Goal: Ask a question: Seek information or help from site administrators or community

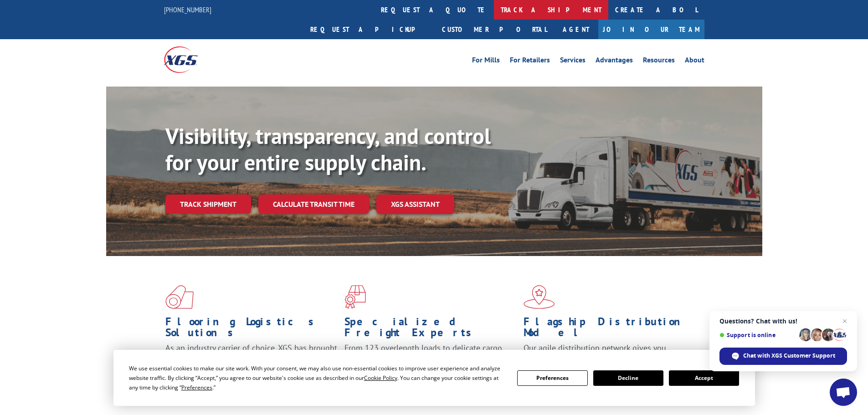
click at [494, 16] on link "track a shipment" at bounding box center [551, 10] width 114 height 20
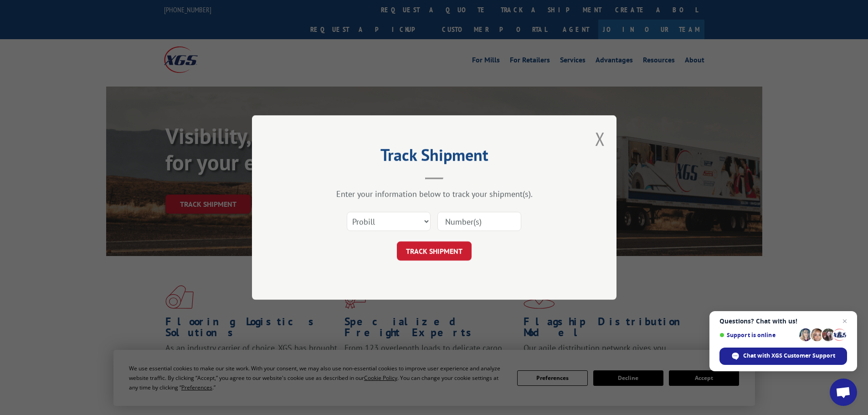
click at [358, 211] on div "Select category... Probill BOL PO" at bounding box center [388, 221] width 83 height 21
click at [353, 225] on select "Select category... Probill BOL PO" at bounding box center [389, 221] width 84 height 19
select select "po"
click at [347, 212] on select "Select category... Probill BOL PO" at bounding box center [389, 221] width 84 height 19
click at [461, 223] on input at bounding box center [479, 221] width 84 height 19
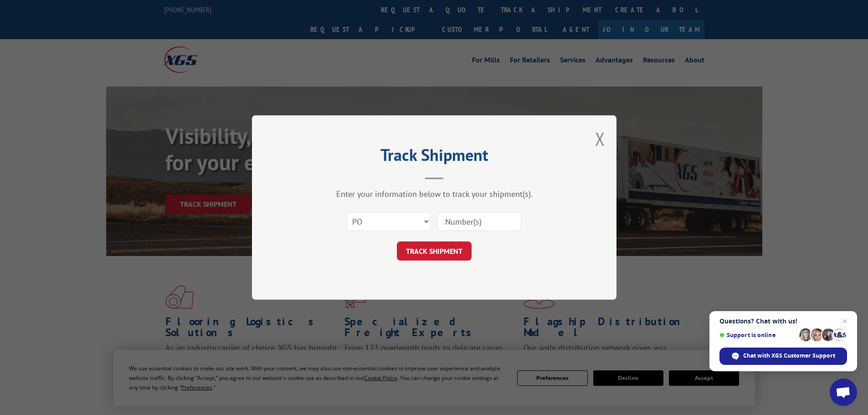
paste input "26531205"
type input "26531205"
click at [443, 251] on button "TRACK SHIPMENT" at bounding box center [434, 250] width 75 height 19
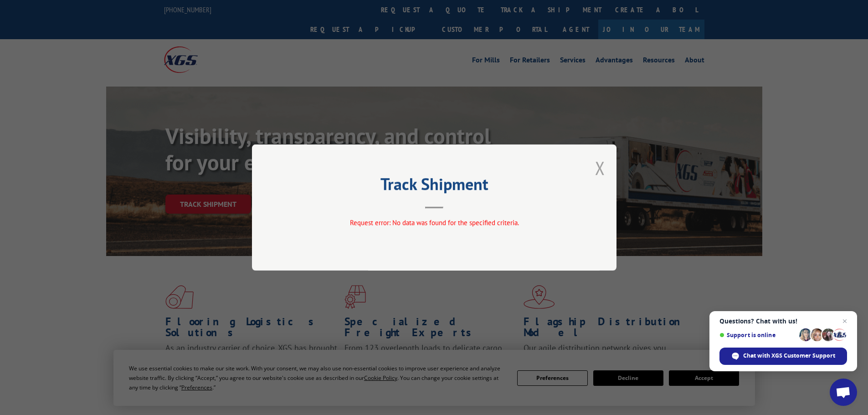
click at [597, 163] on button "Close modal" at bounding box center [600, 168] width 10 height 24
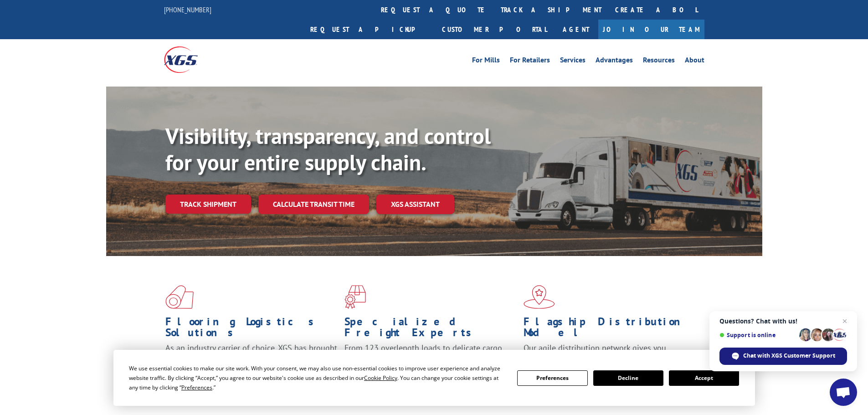
click at [780, 353] on span "Chat with XGS Customer Support" at bounding box center [789, 356] width 92 height 8
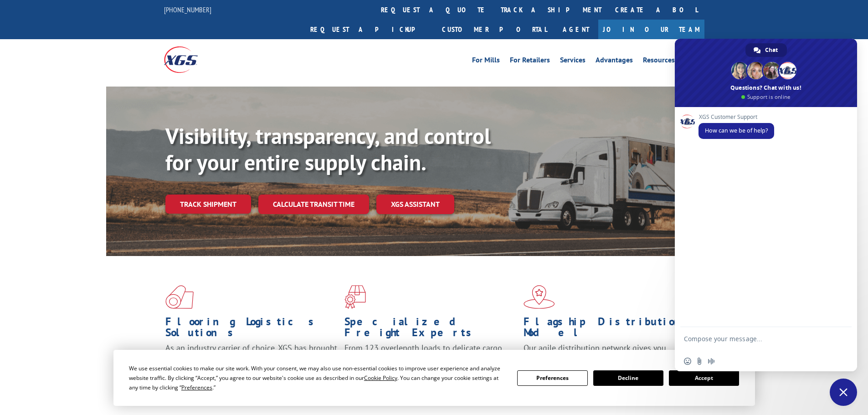
click at [741, 342] on textarea "Compose your message..." at bounding box center [756, 343] width 144 height 16
type textarea "Hello I am looking into getting an ETA for PO:26531205"
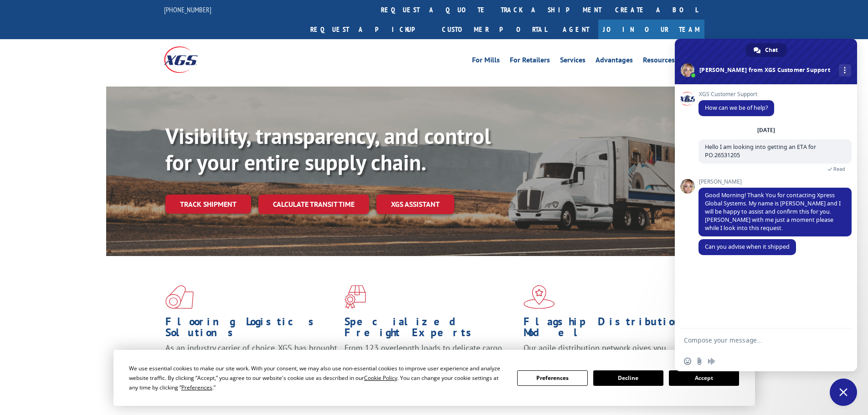
click at [760, 348] on form at bounding box center [756, 340] width 144 height 25
click at [736, 333] on form at bounding box center [756, 340] width 144 height 25
click at [734, 342] on textarea "Compose your message..." at bounding box center [756, 340] width 144 height 8
type textarea "it doesn't shpw when it was shipped"
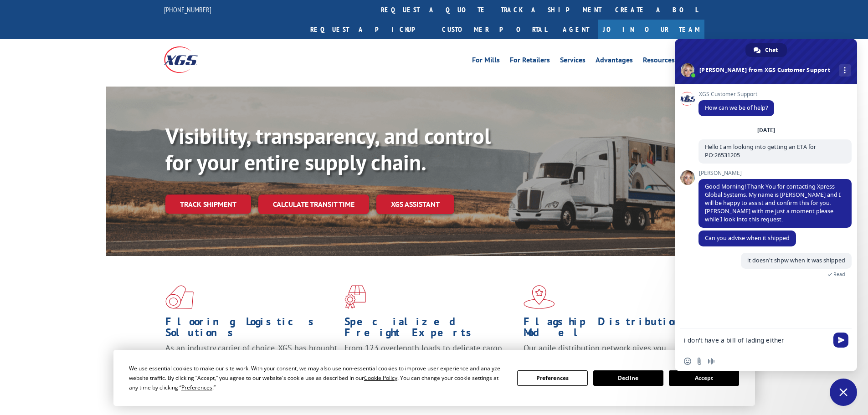
type textarea "i don't have a bill of lading either"
type textarea "the order was put in on 9/4"
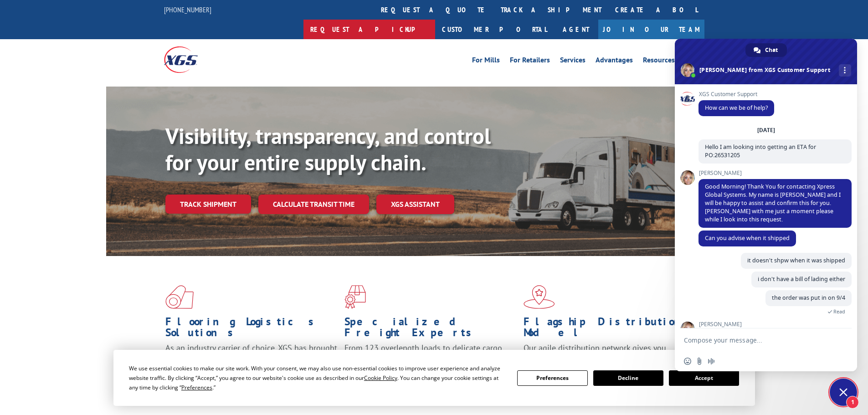
scroll to position [36, 0]
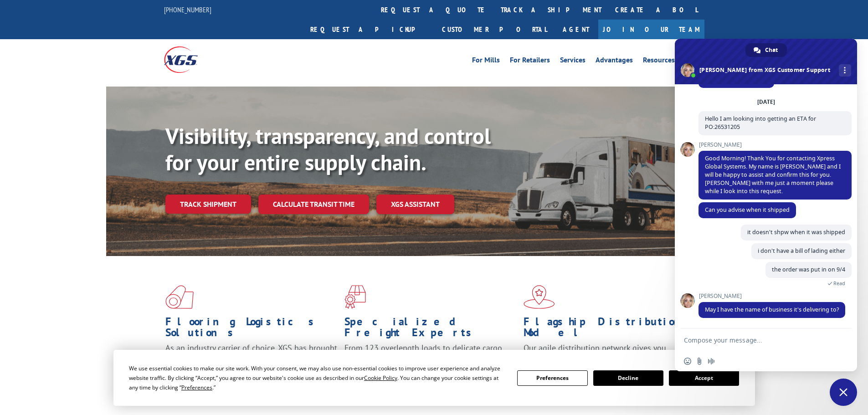
click at [765, 334] on form at bounding box center [756, 340] width 144 height 25
click at [769, 342] on textarea "Compose your message..." at bounding box center [756, 340] width 144 height 8
paste textarea "[PERSON_NAME]"
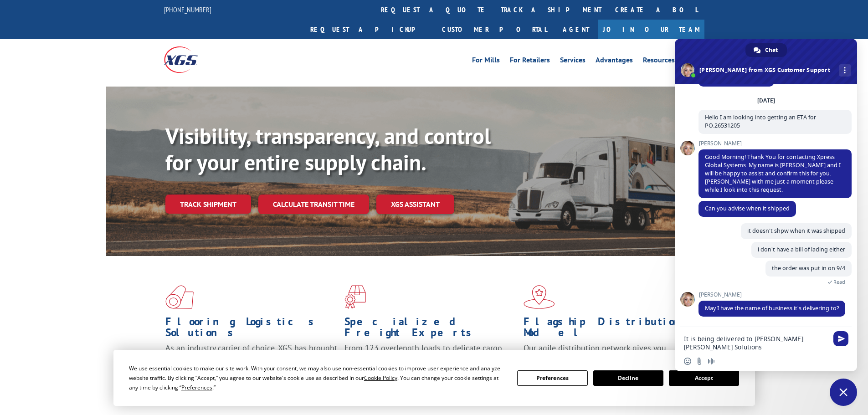
type textarea "It is being delivered to [PERSON_NAME] [PERSON_NAME] Solutions"
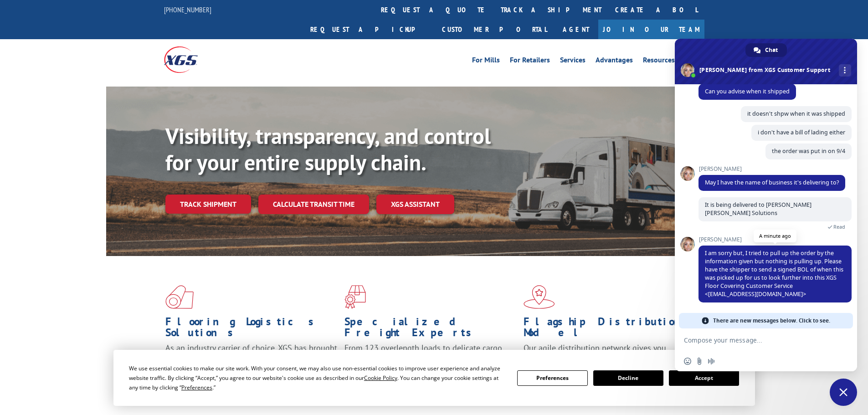
scroll to position [131, 0]
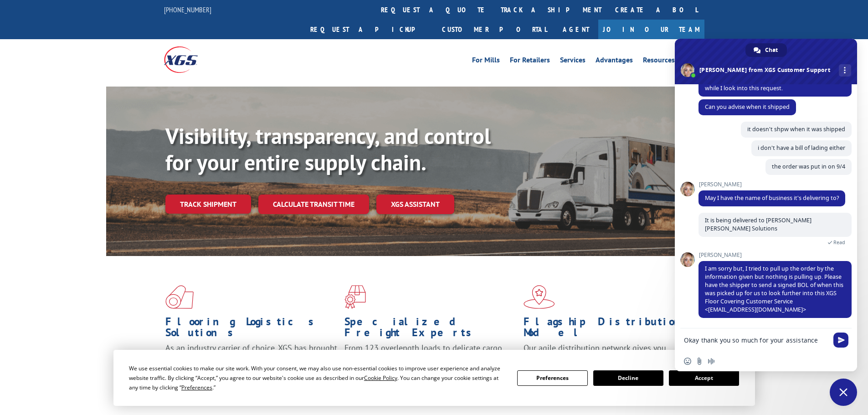
type textarea "Okay thank you so much for your assistance"
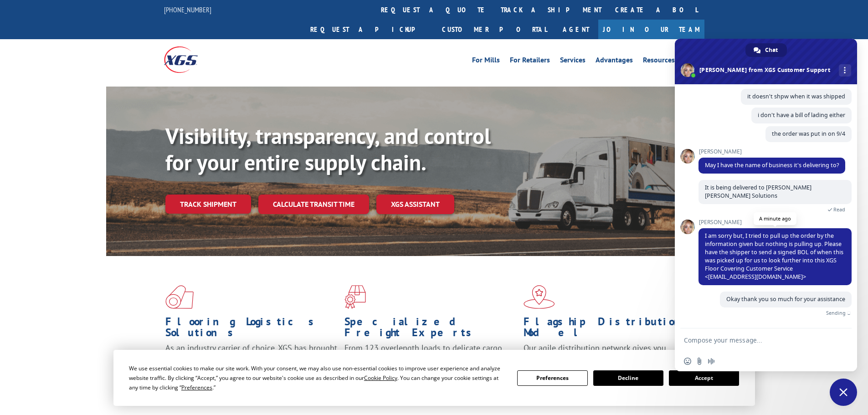
scroll to position [153, 0]
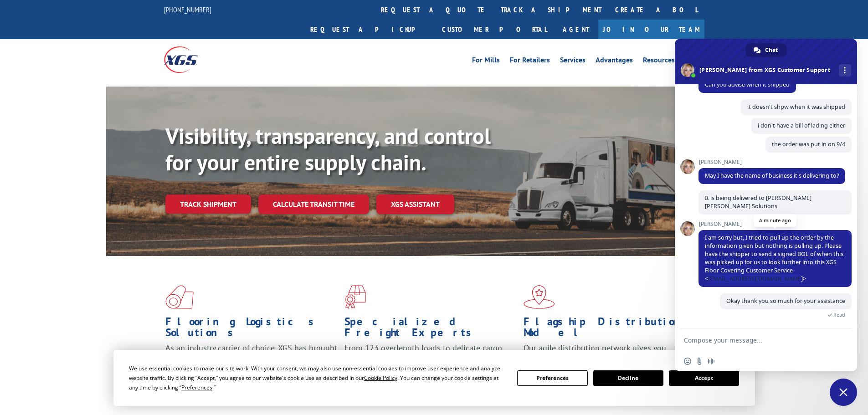
drag, startPoint x: 789, startPoint y: 280, endPoint x: 709, endPoint y: 281, distance: 80.6
click at [709, 281] on span "I am sorry but, I tried to pull up the order by the information given but nothi…" at bounding box center [774, 258] width 138 height 49
copy span "[EMAIL_ADDRESS][DOMAIN_NAME]"
